Goal: Task Accomplishment & Management: Manage account settings

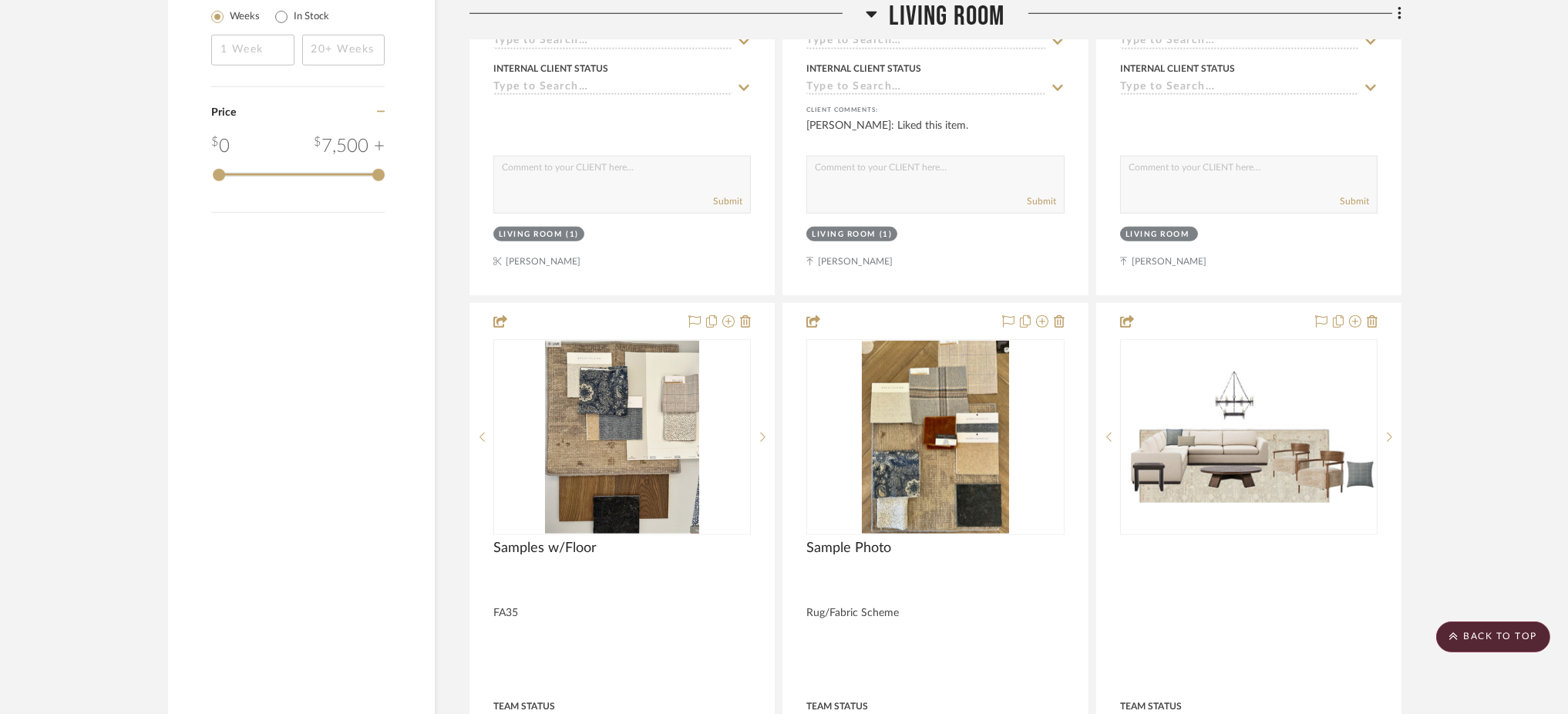
click at [876, 11] on icon at bounding box center [872, 14] width 12 height 19
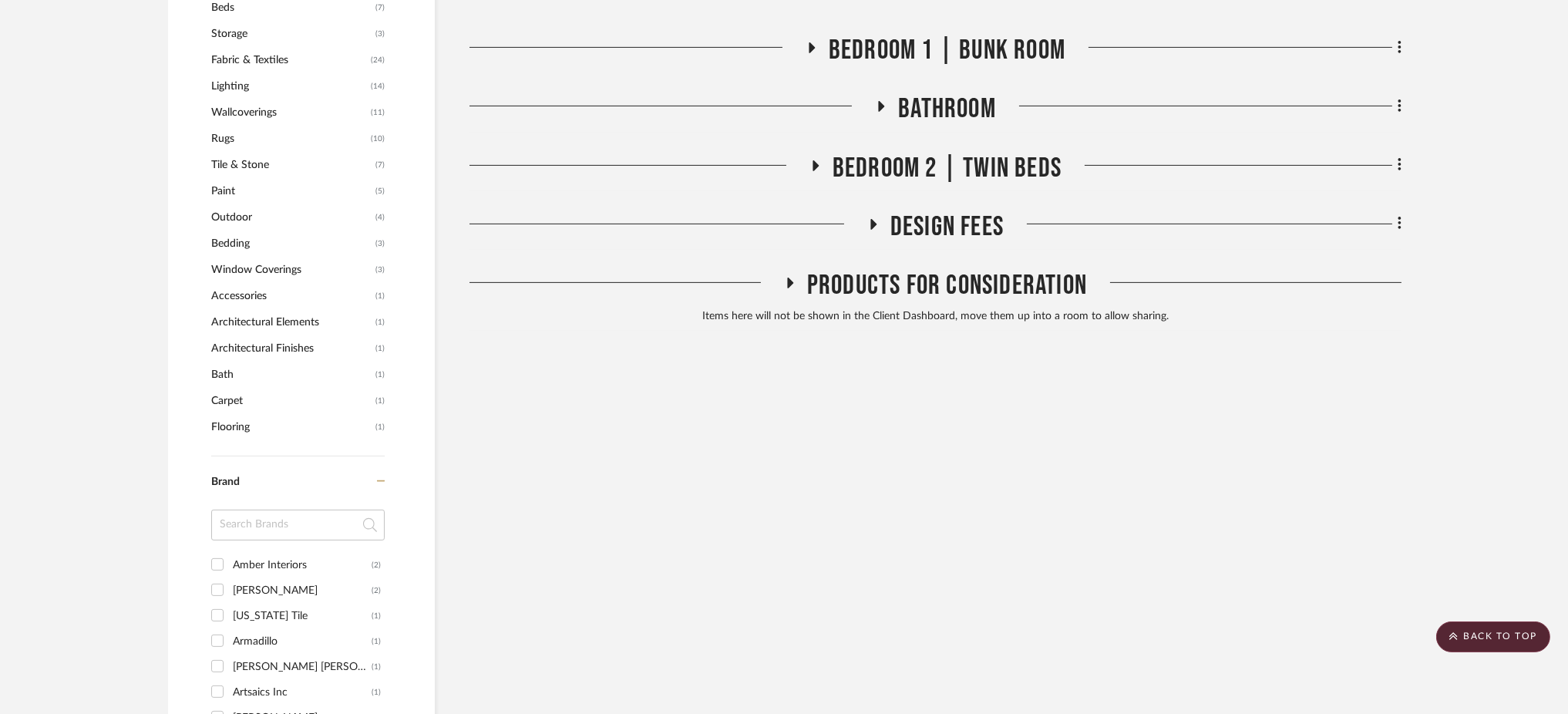
scroll to position [898, 0]
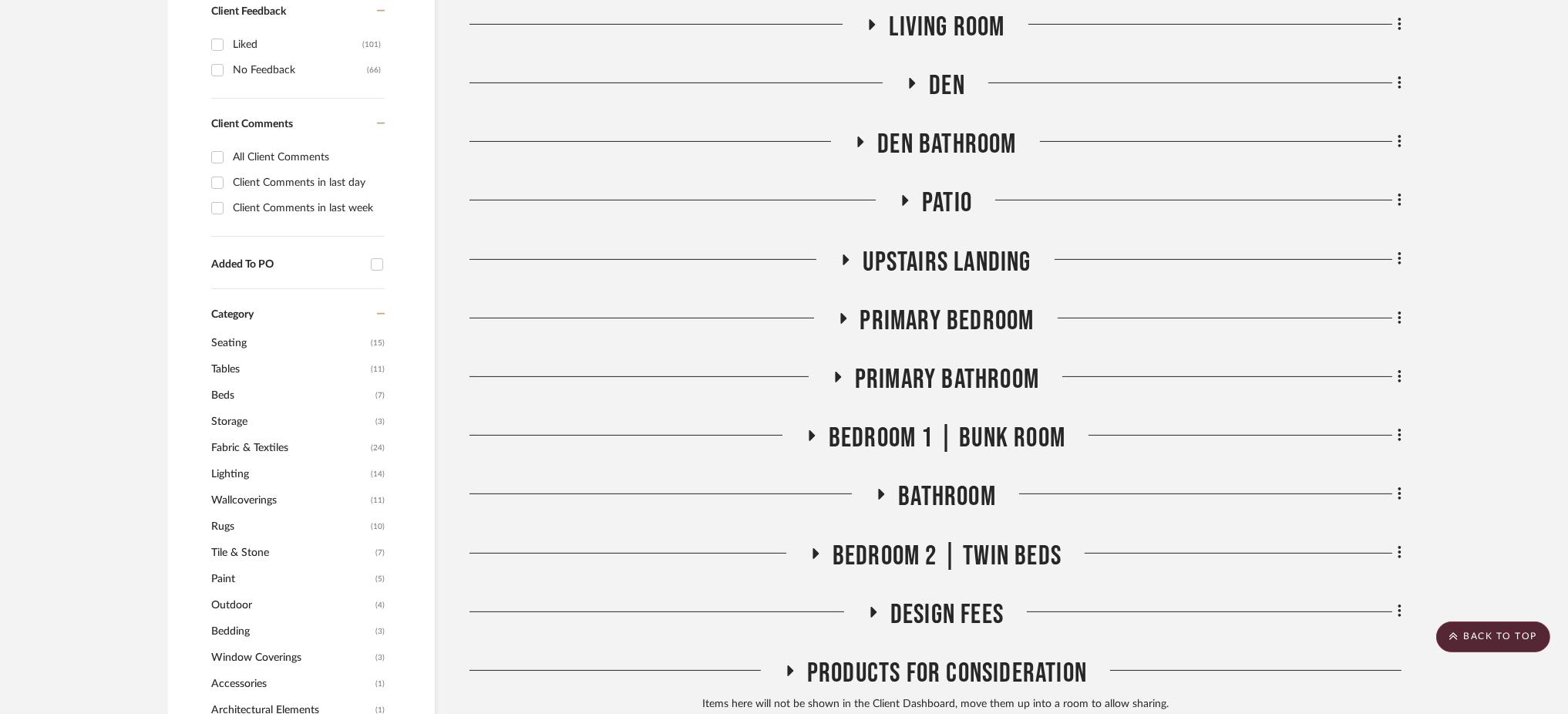
click at [840, 312] on fa-icon at bounding box center [843, 323] width 12 height 22
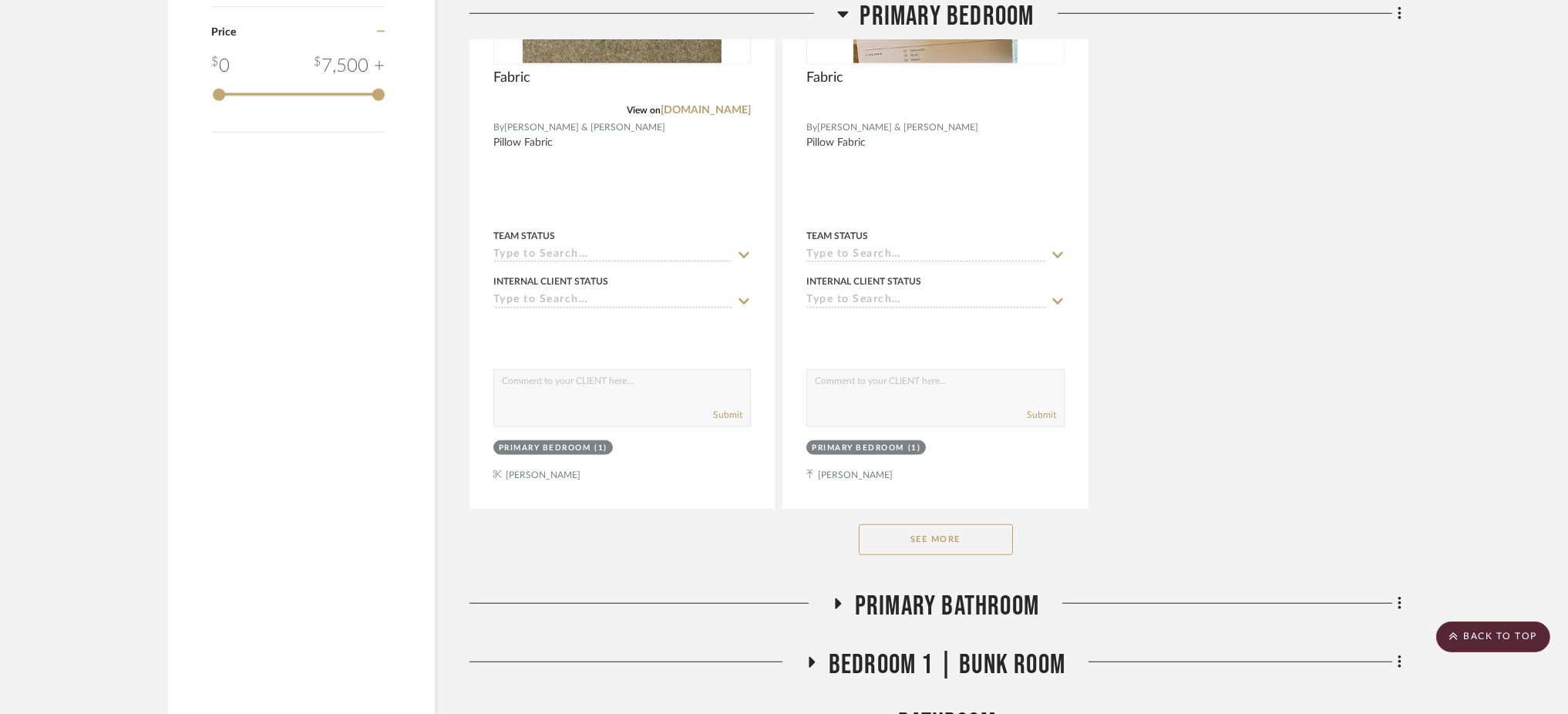
scroll to position [2852, 0]
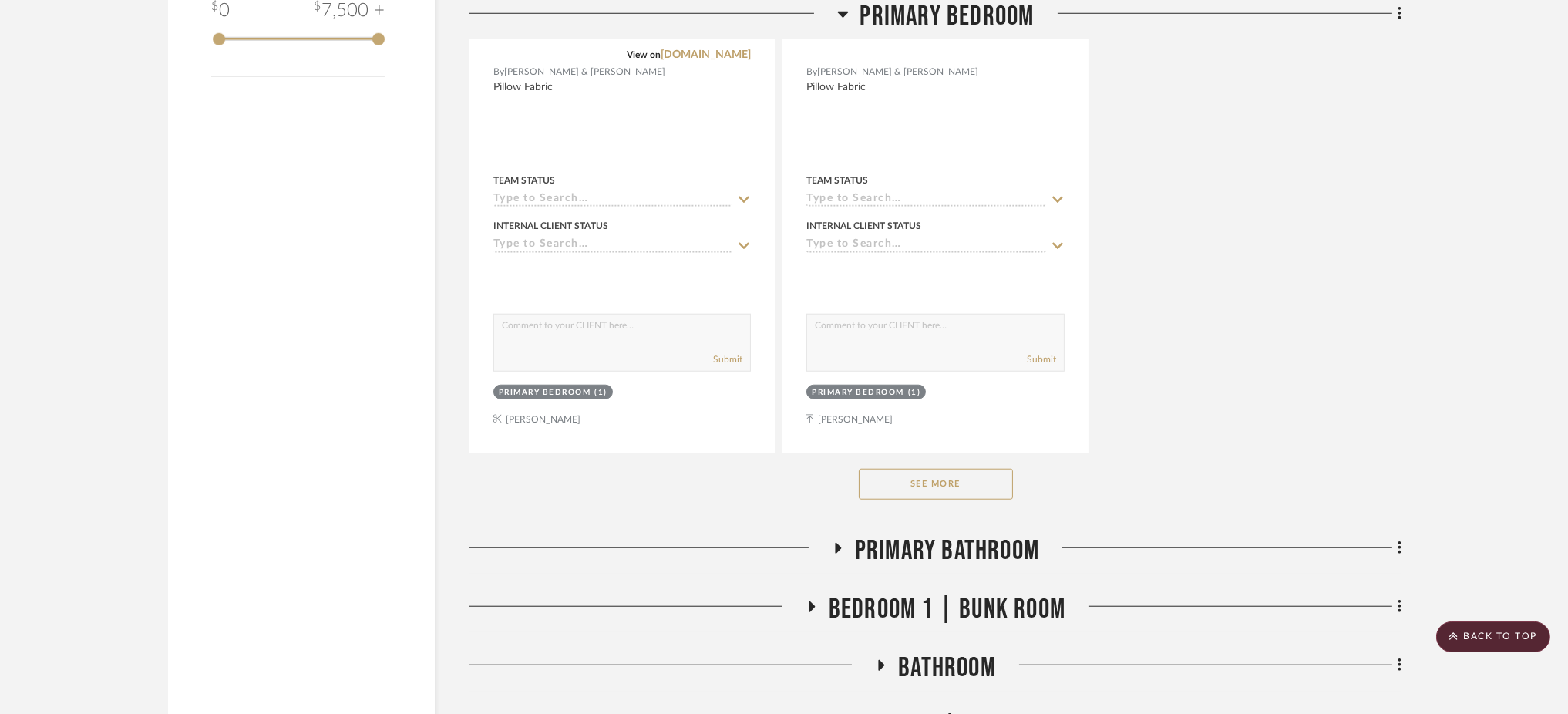
click at [941, 468] on button "See More" at bounding box center [936, 483] width 154 height 31
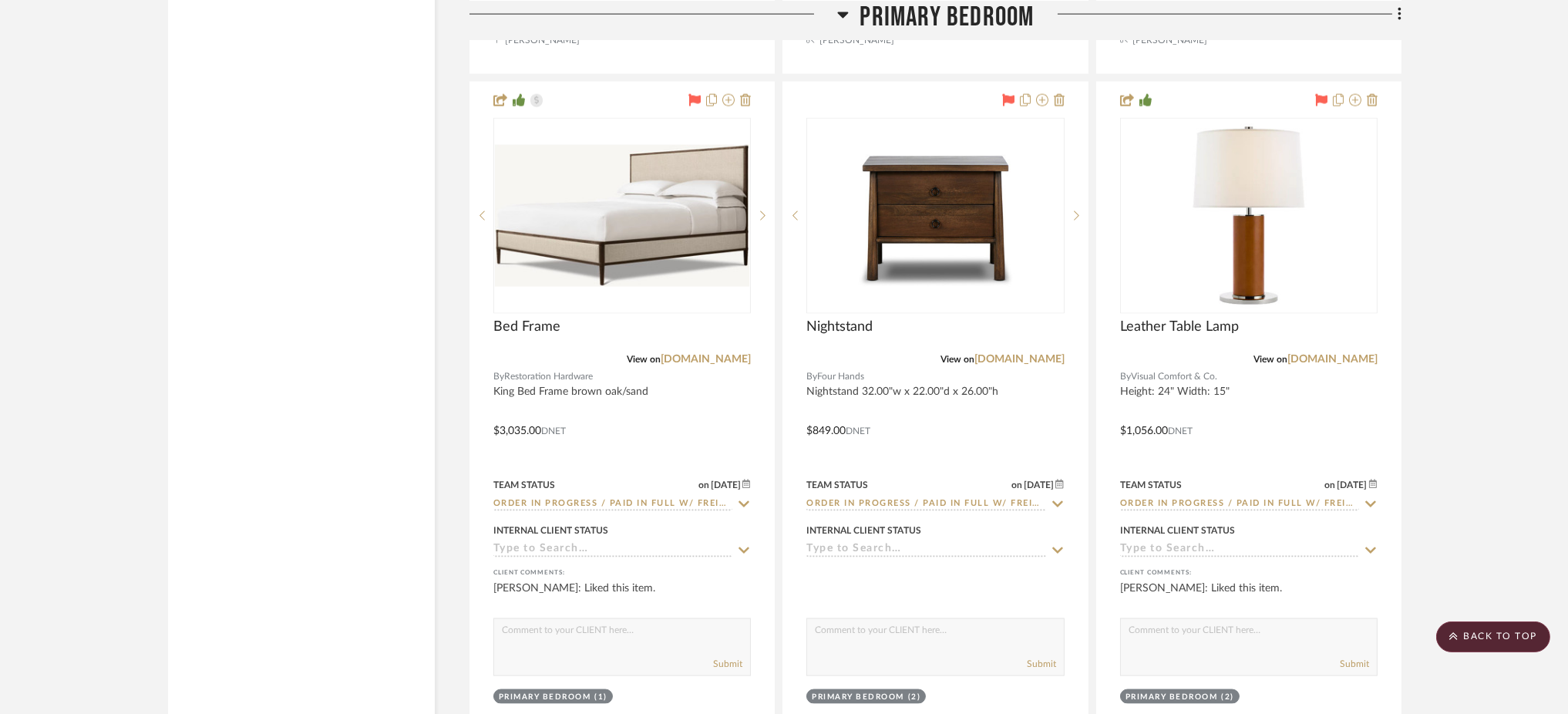
scroll to position [4703, 0]
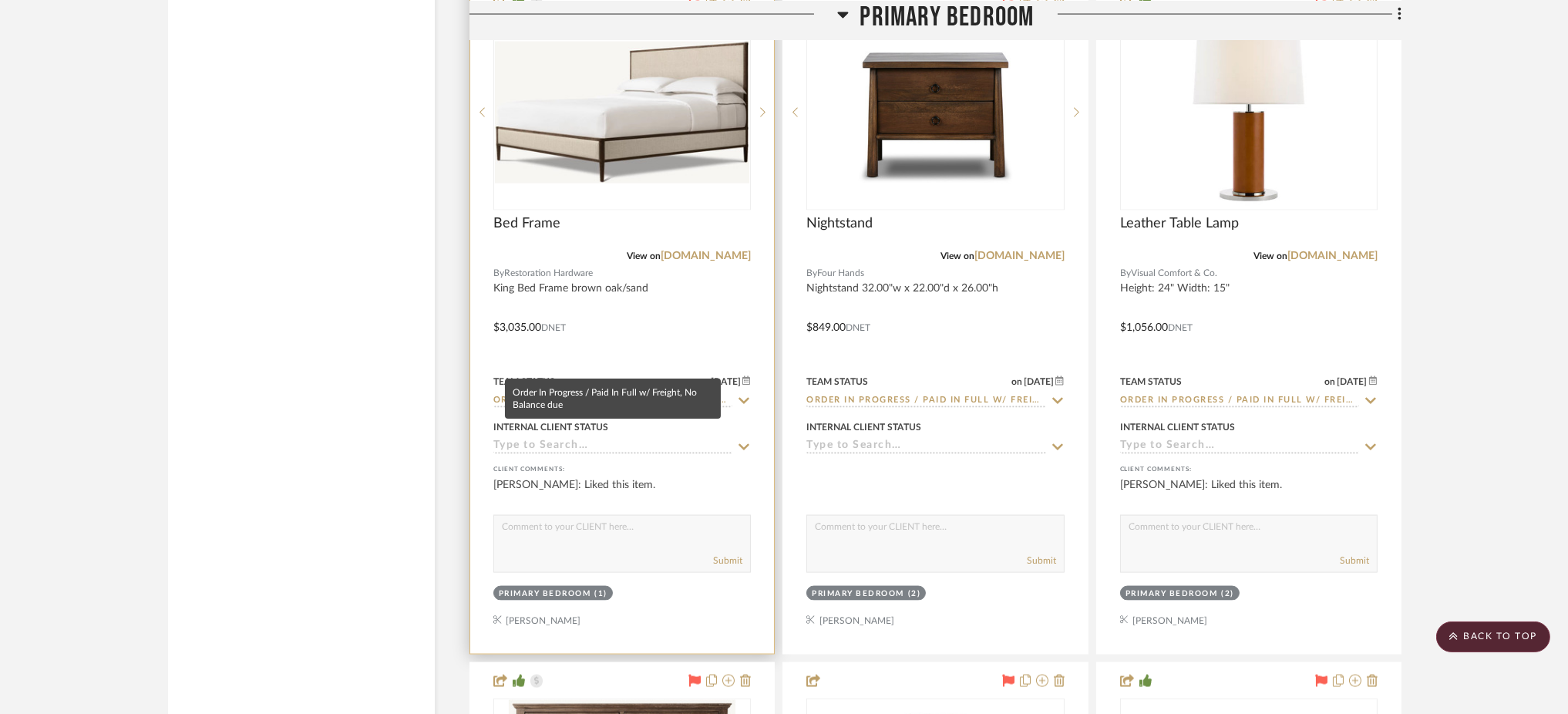
click at [596, 394] on input "Order In Progress / Paid In Full w/ Freight, No Balance due" at bounding box center [612, 401] width 239 height 15
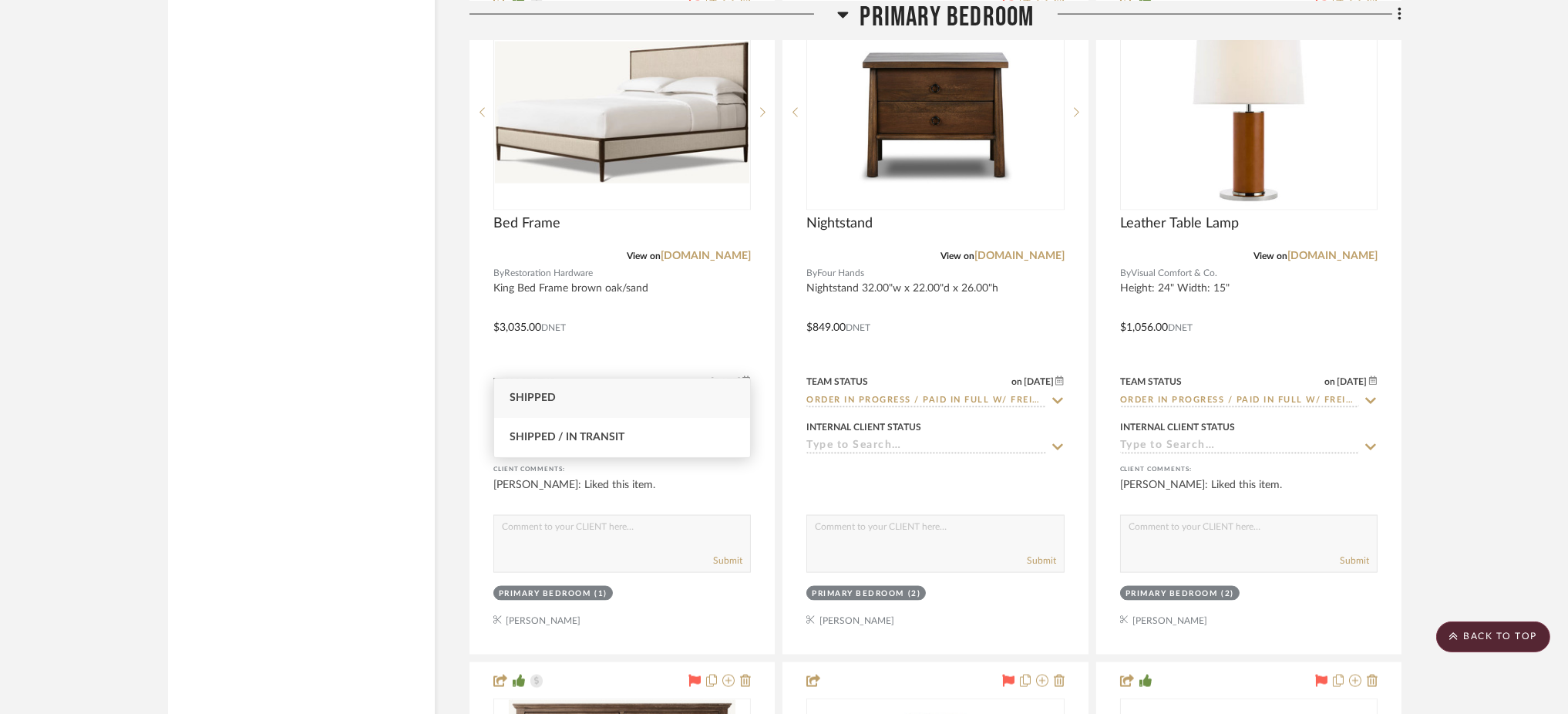
type input "shipped"
click at [593, 399] on div "Shipped" at bounding box center [621, 399] width 256 height 40
type input "10/1/2025"
type input "Shipped"
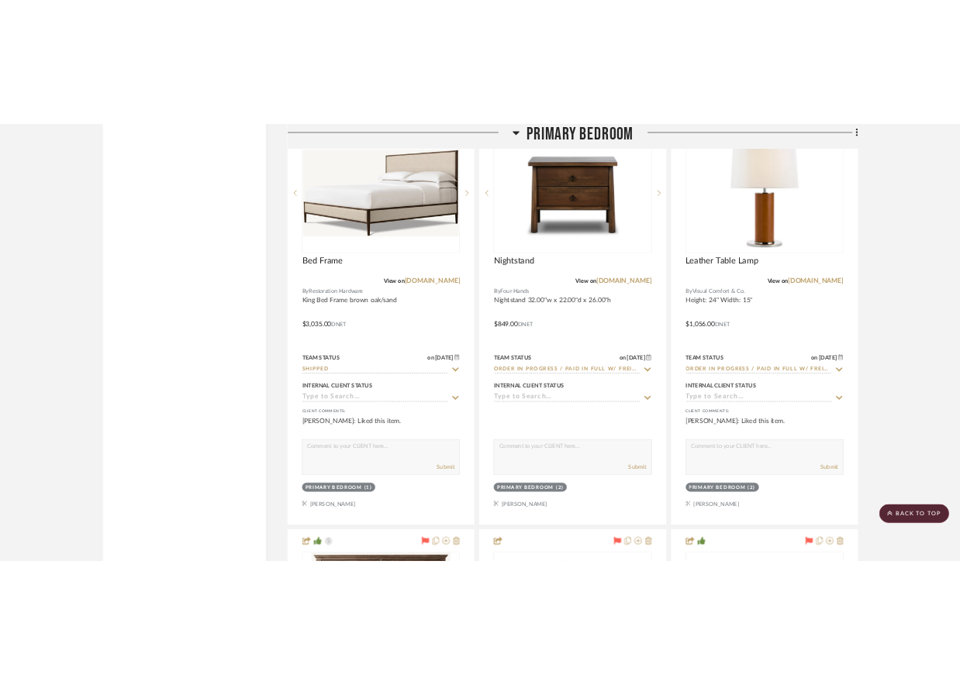
scroll to position [4768, 0]
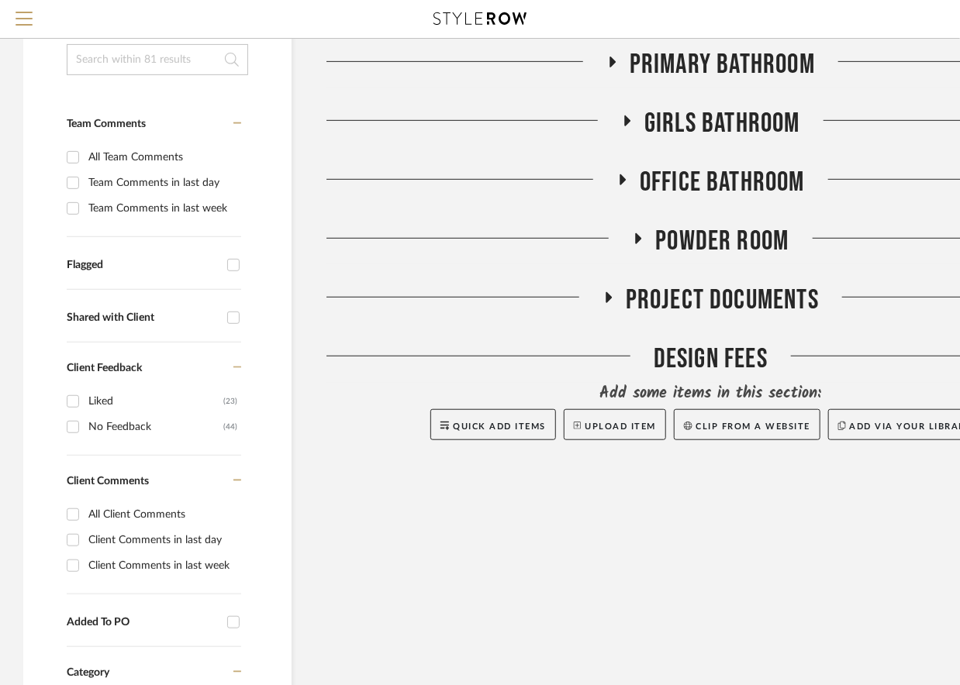
scroll to position [281, 0]
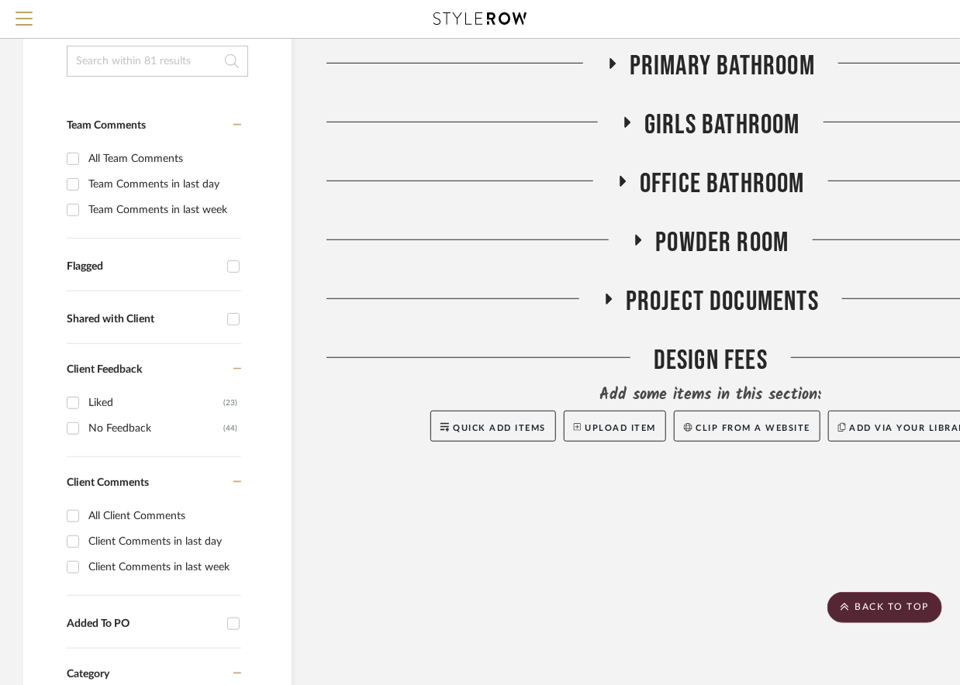
click at [618, 181] on icon at bounding box center [622, 181] width 19 height 12
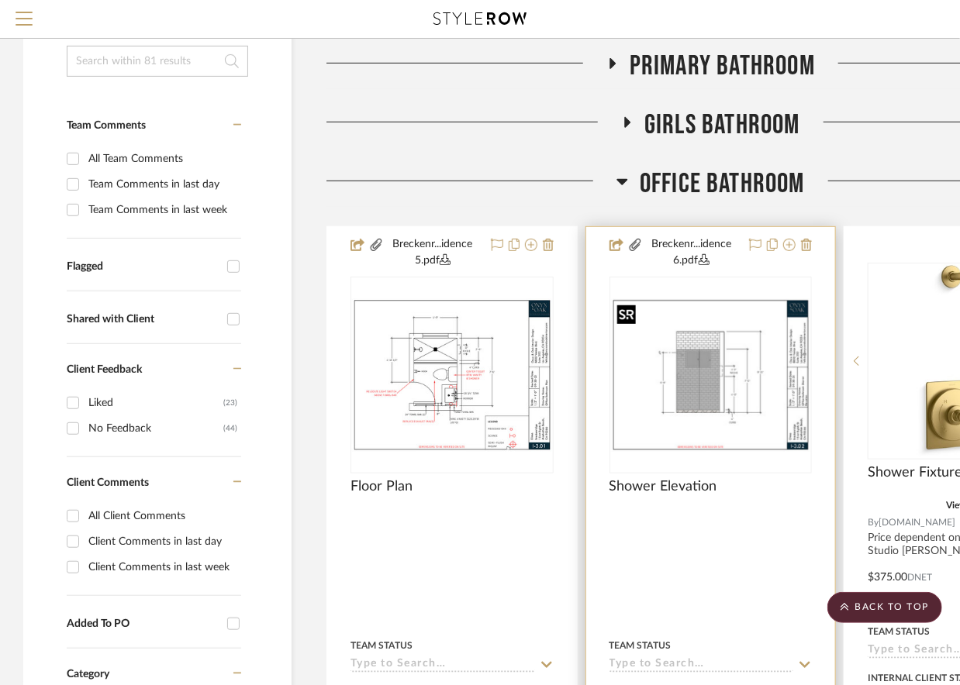
click at [0, 0] on img at bounding box center [0, 0] width 0 height 0
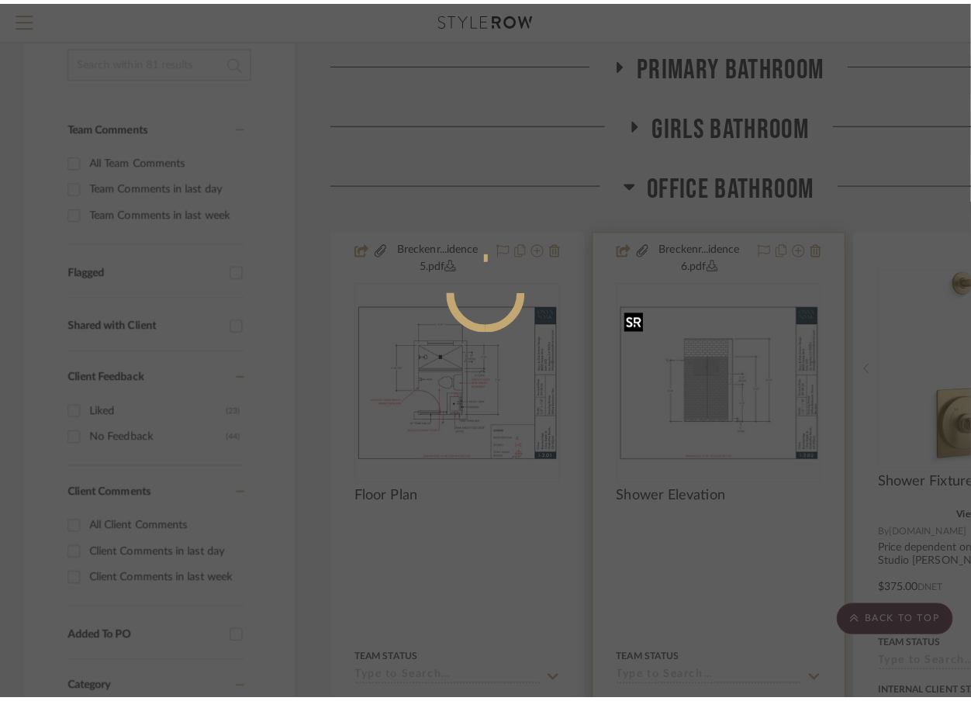
scroll to position [0, 0]
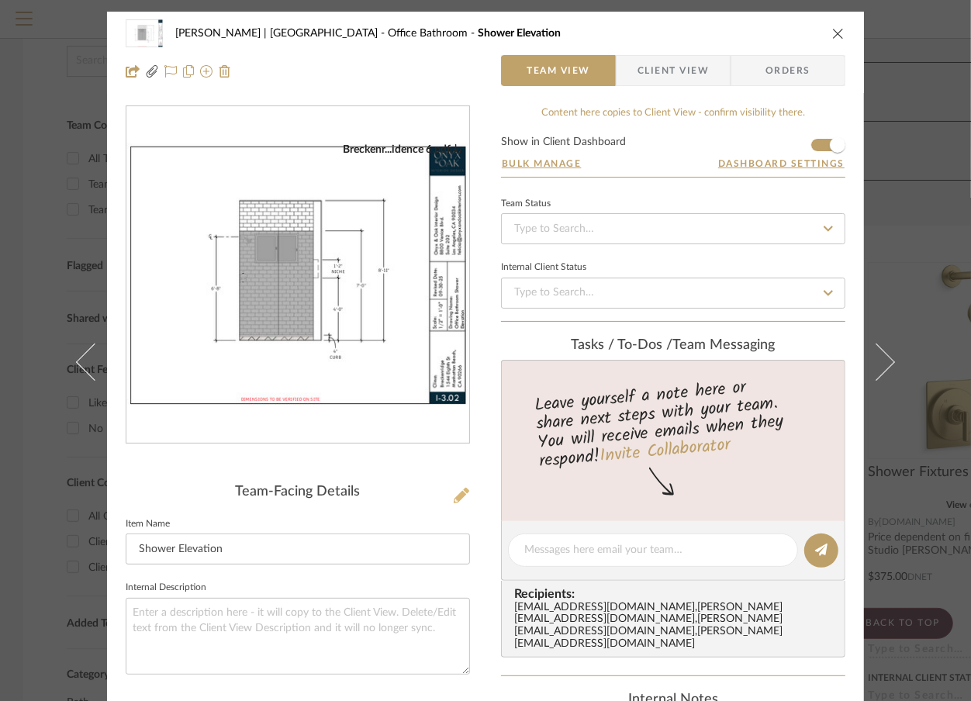
click at [455, 497] on icon at bounding box center [462, 496] width 16 height 16
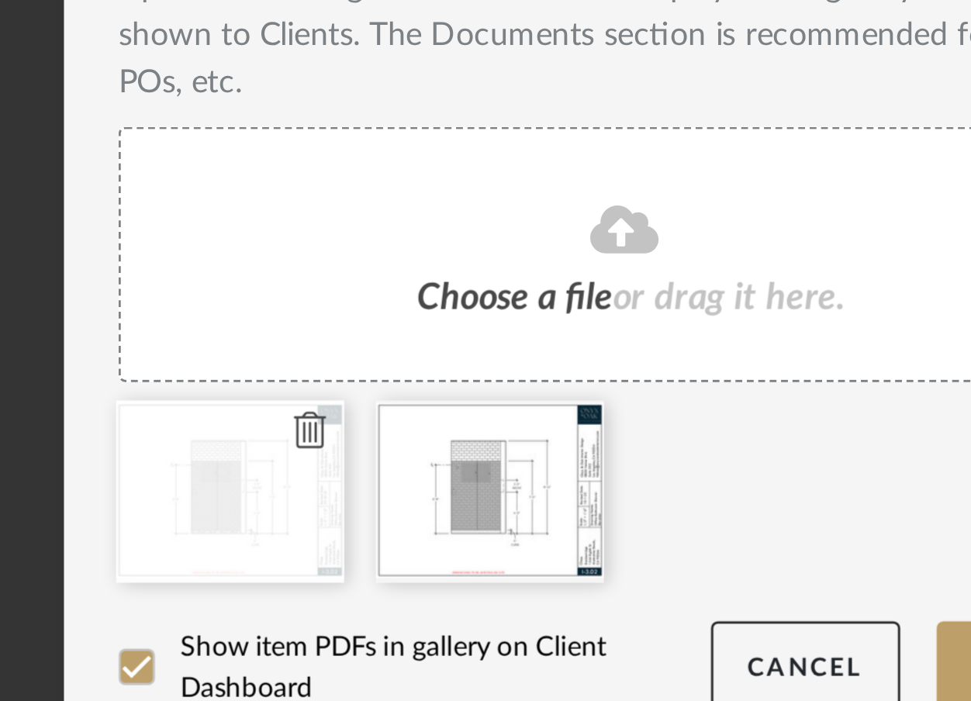
click at [375, 529] on icon at bounding box center [378, 535] width 11 height 12
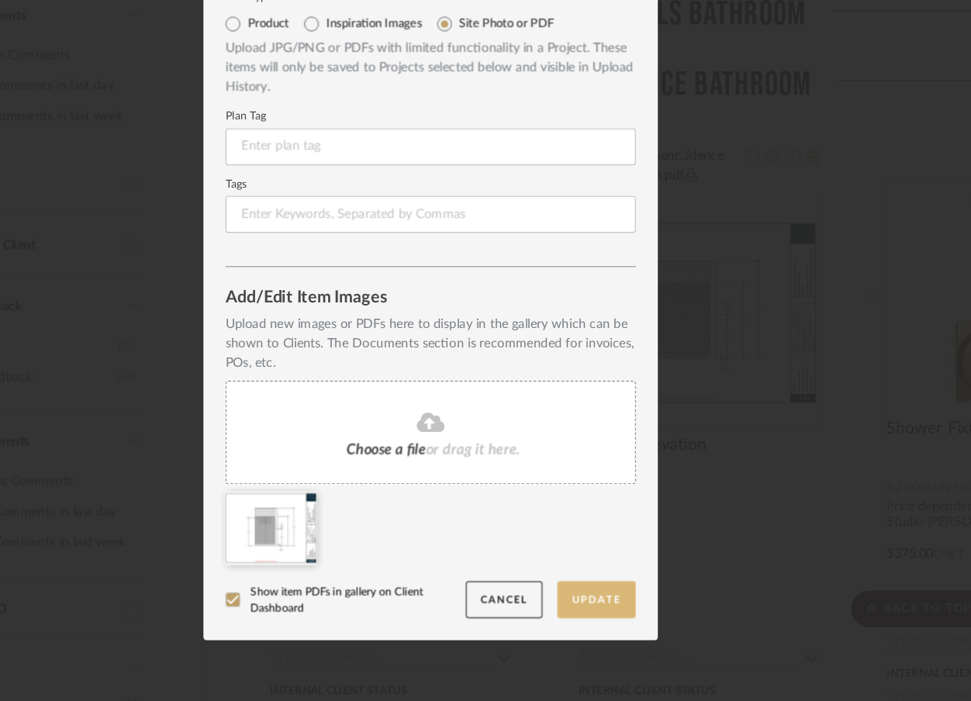
click at [618, 615] on button "Update" at bounding box center [625, 616] width 66 height 32
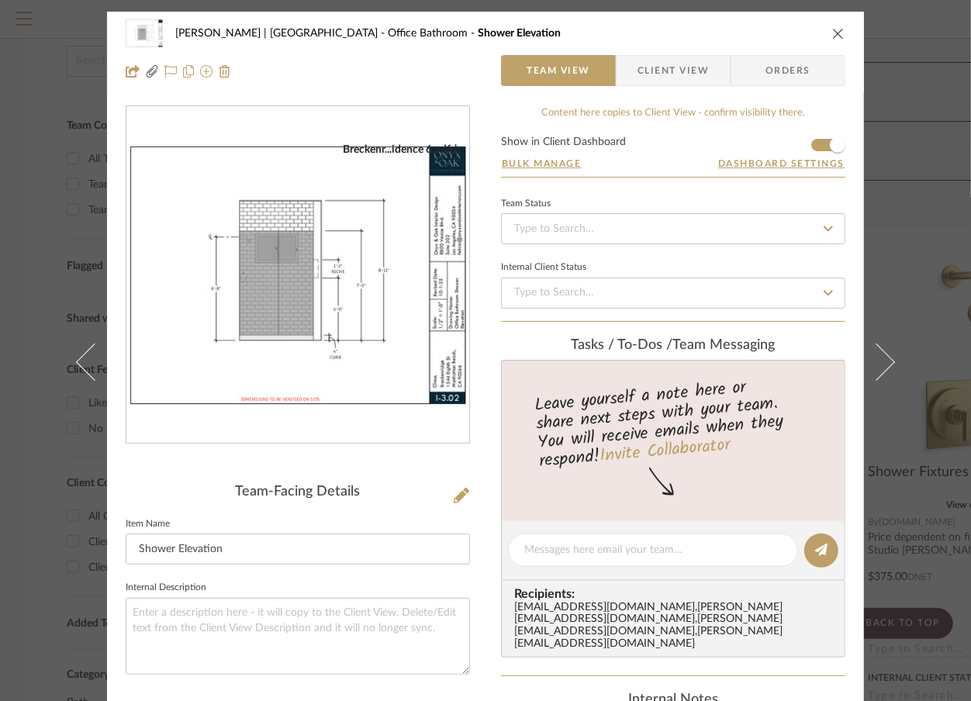
click at [47, 243] on div "Breckenridge-Tchen | Manhattan Beach Office Bathroom Shower Elevation Team View…" at bounding box center [485, 350] width 971 height 701
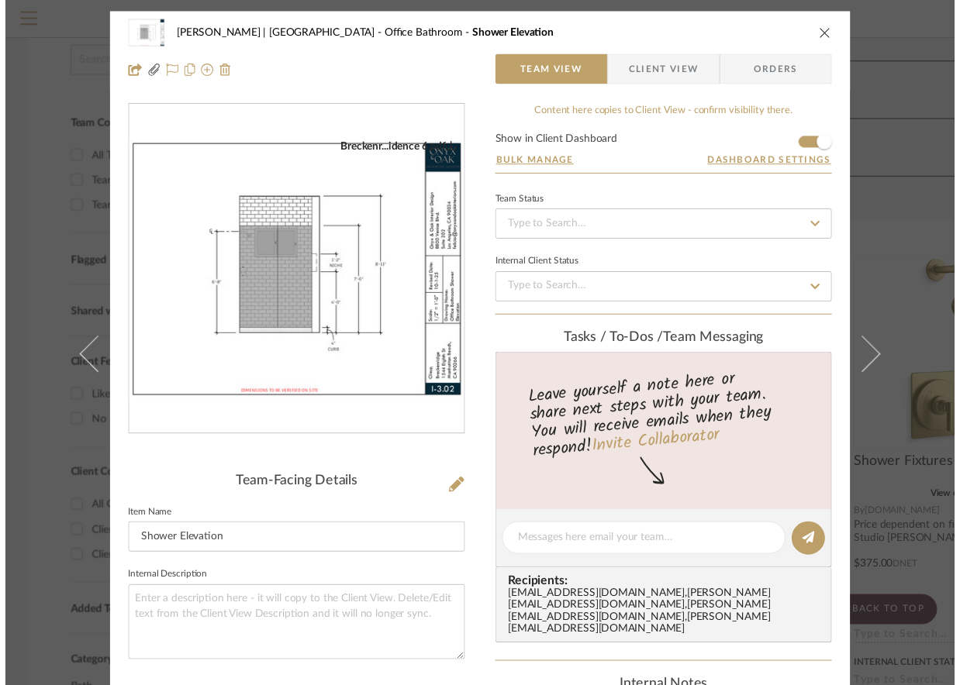
scroll to position [281, 0]
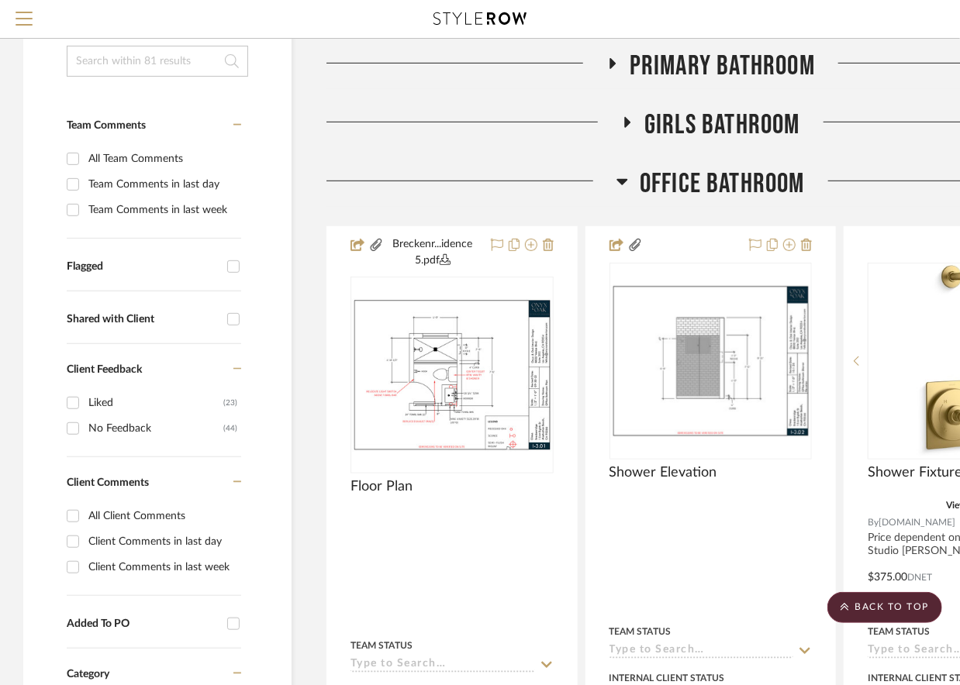
click at [623, 185] on icon at bounding box center [622, 181] width 12 height 19
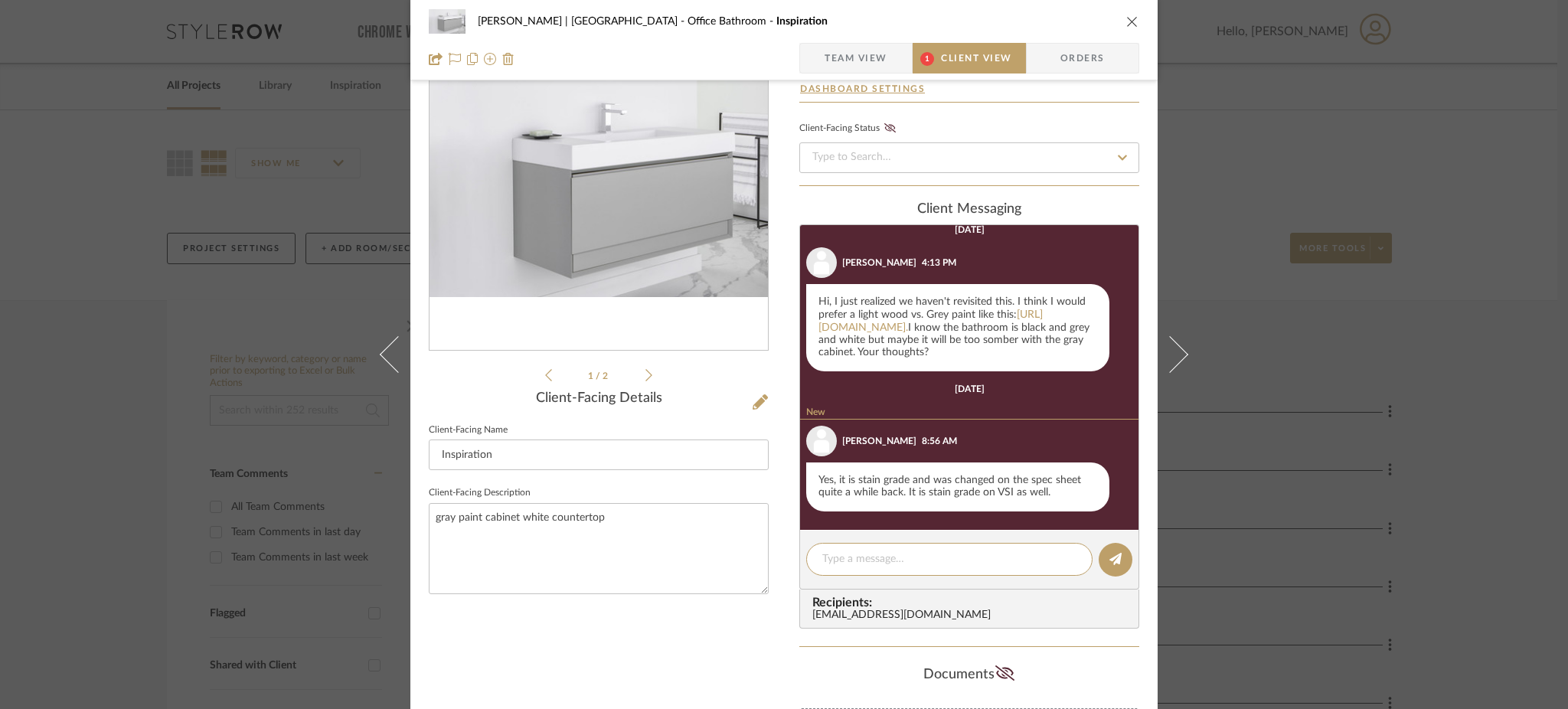
scroll to position [193, 0]
